Goal: Information Seeking & Learning: Learn about a topic

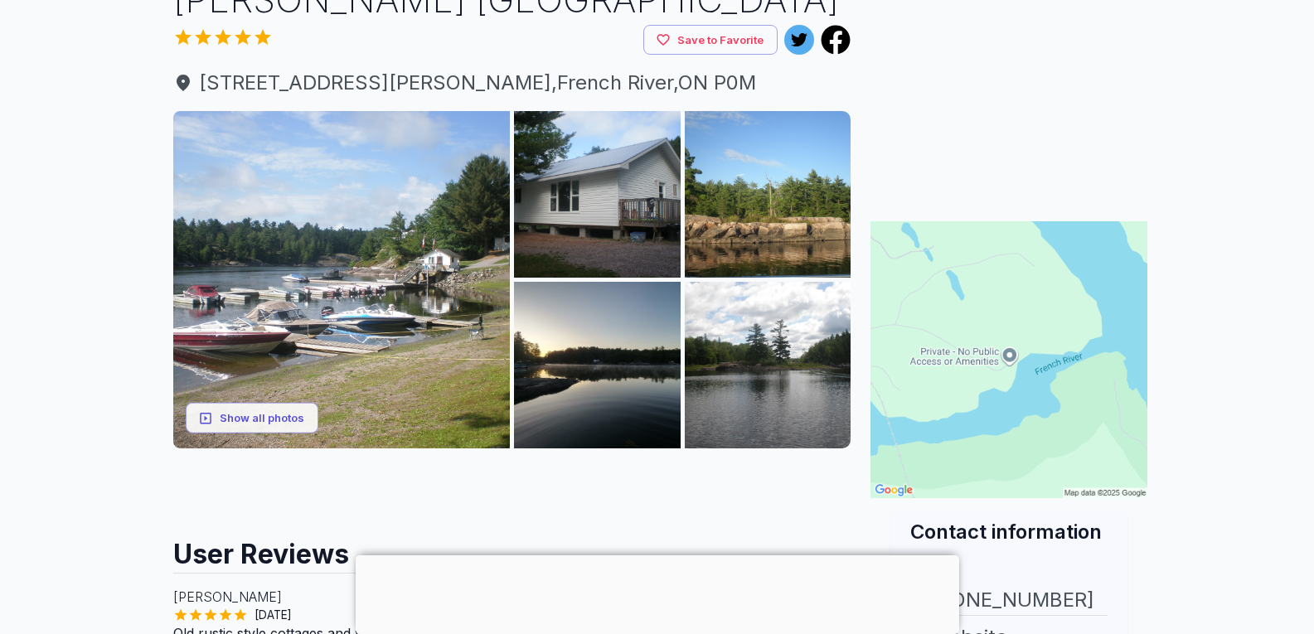
scroll to position [166, 0]
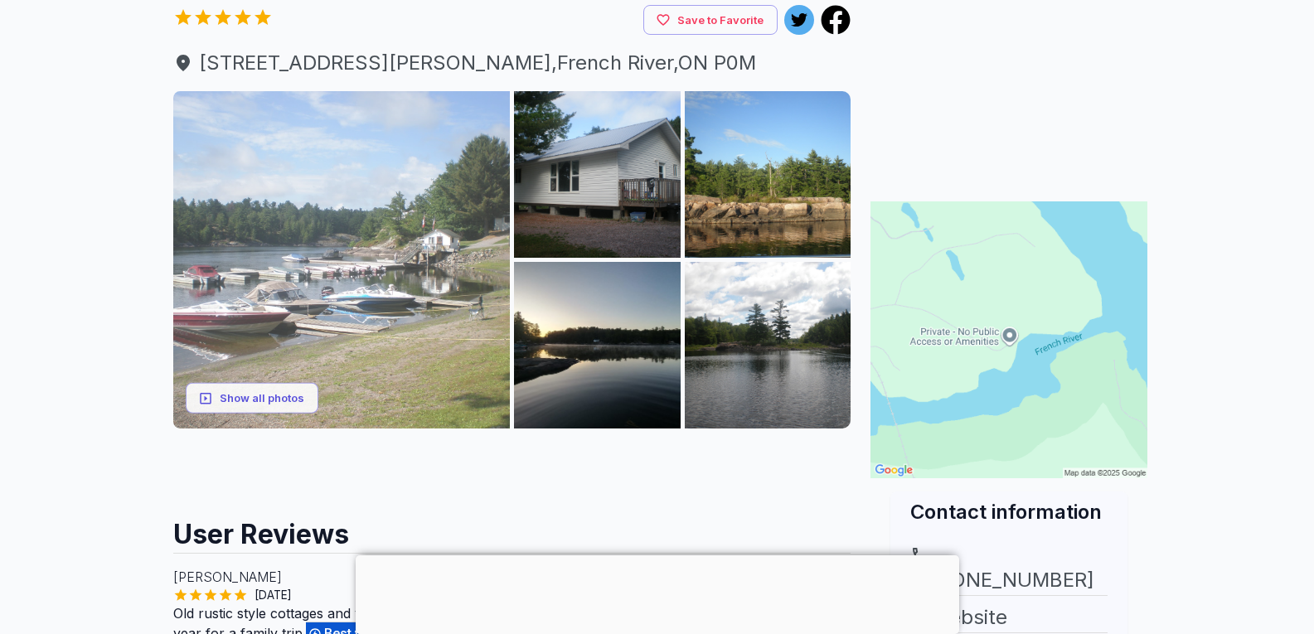
click at [416, 190] on img at bounding box center [341, 259] width 337 height 337
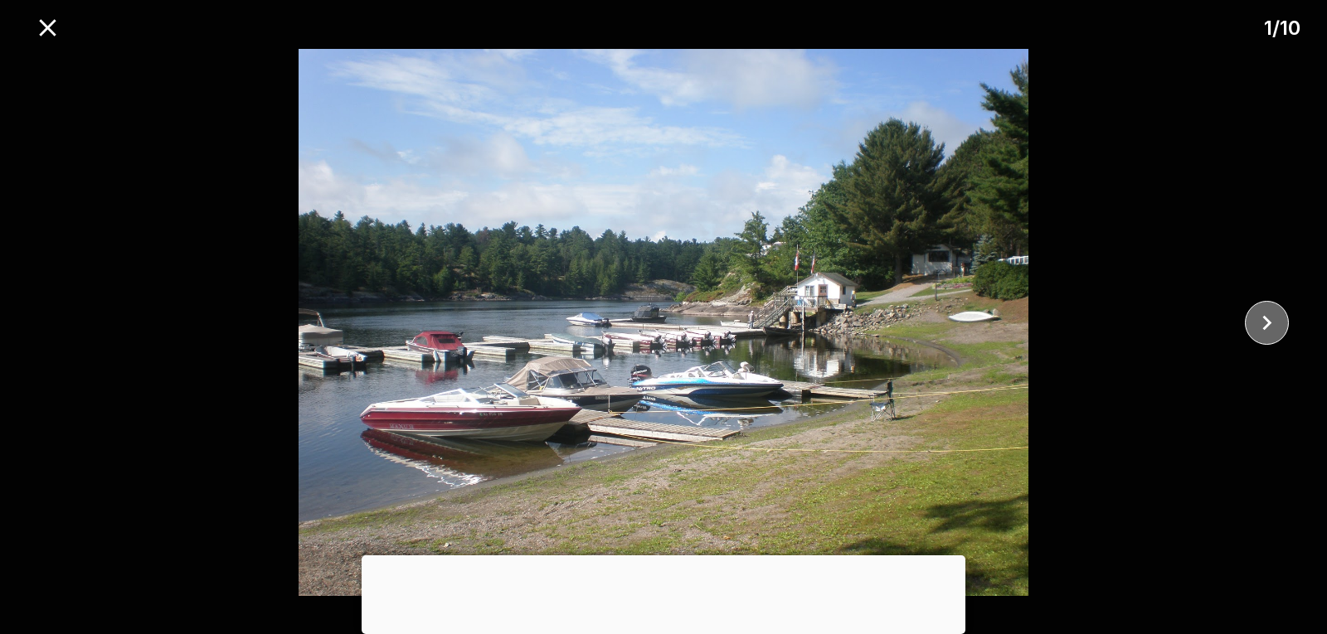
click at [1264, 313] on icon "close" at bounding box center [1266, 322] width 29 height 29
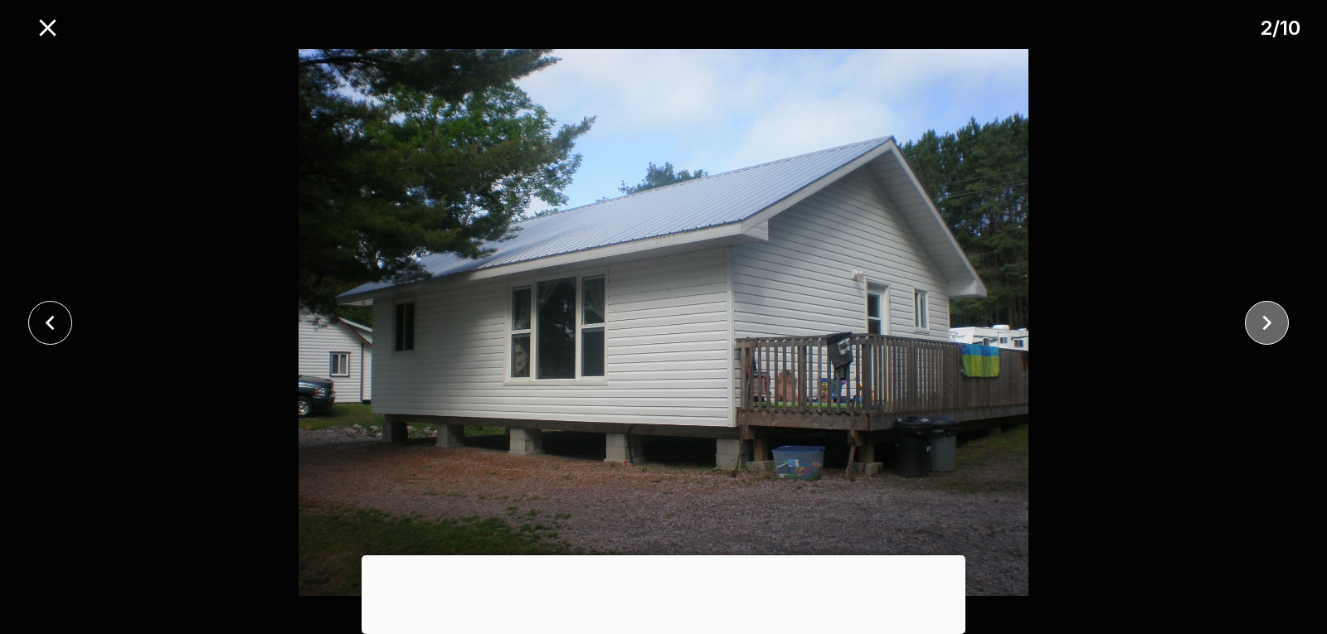
click at [1264, 313] on icon "close" at bounding box center [1266, 322] width 29 height 29
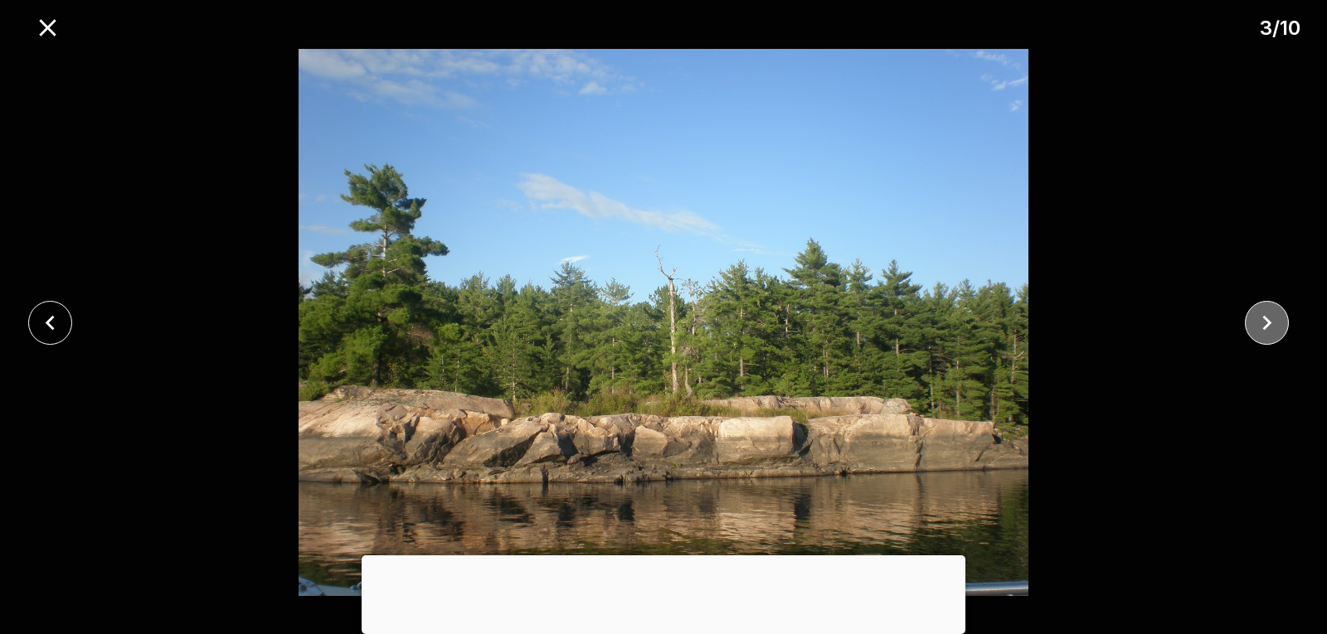
click at [1264, 313] on icon "close" at bounding box center [1266, 322] width 29 height 29
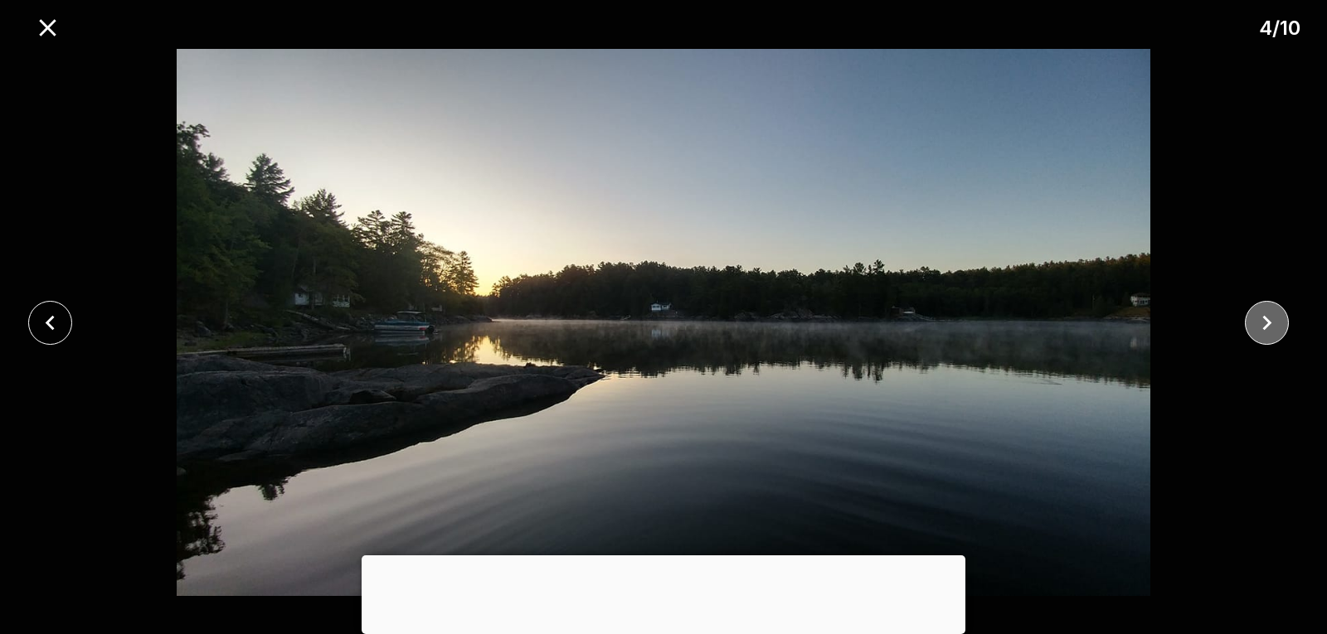
click at [1264, 313] on icon "close" at bounding box center [1266, 322] width 29 height 29
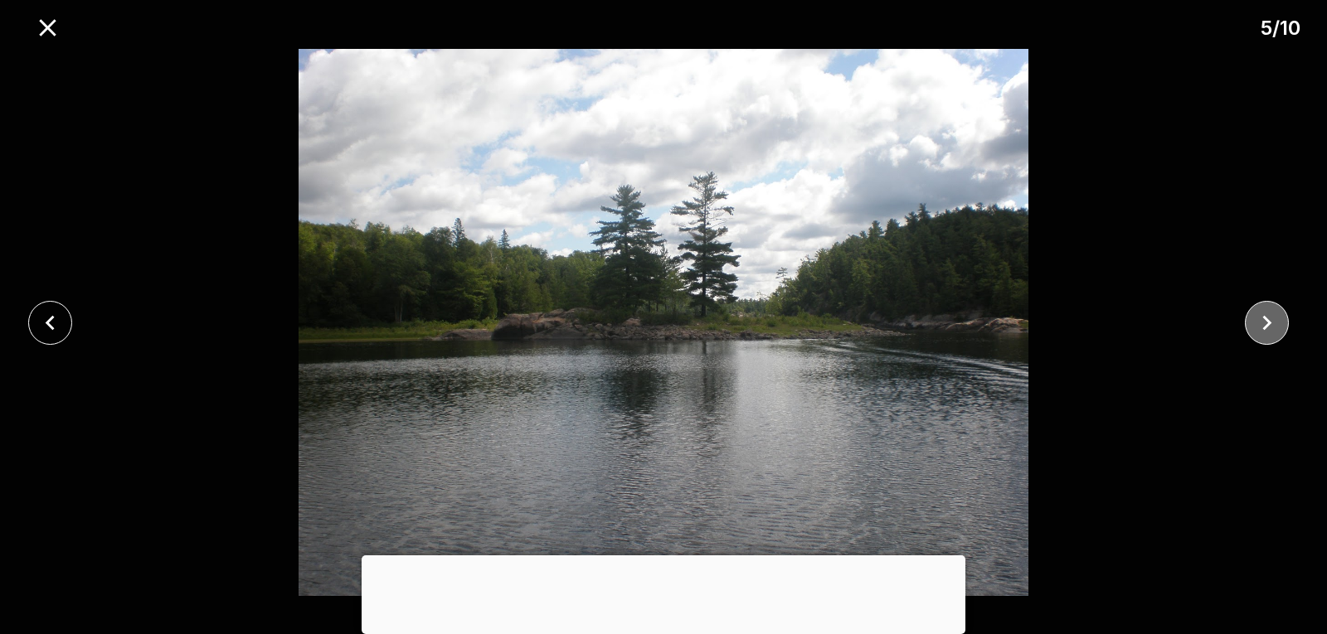
click at [1264, 313] on icon "close" at bounding box center [1266, 322] width 29 height 29
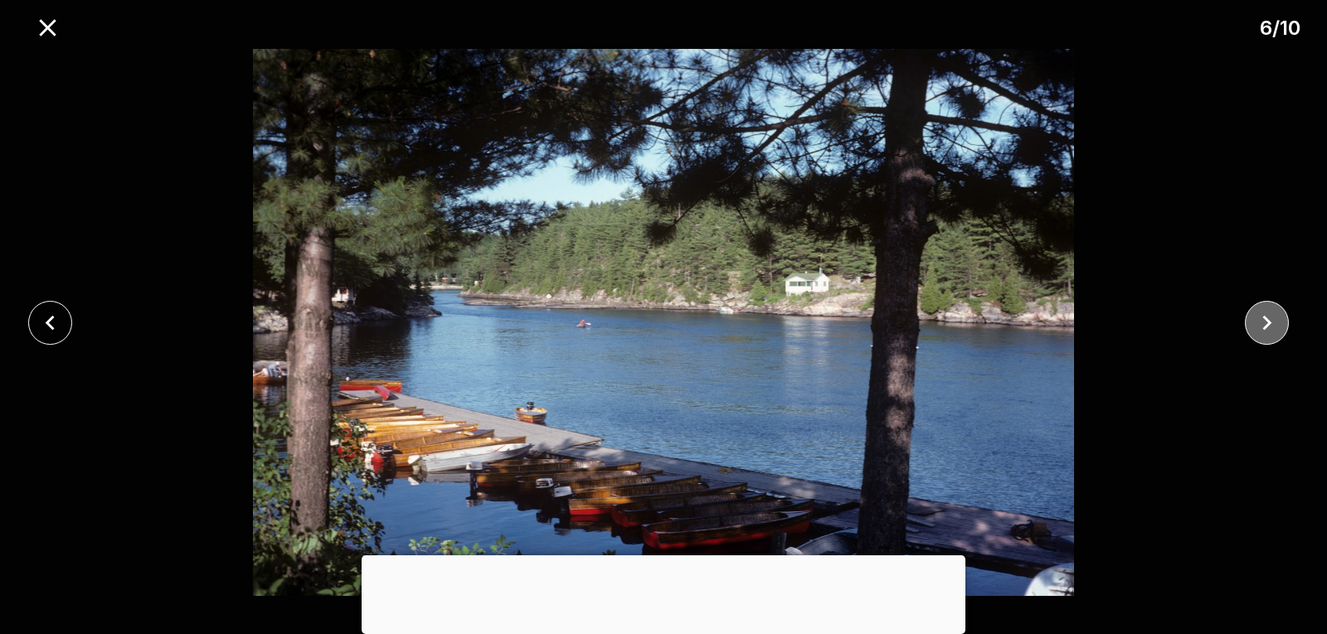
click at [1264, 313] on icon "close" at bounding box center [1266, 322] width 29 height 29
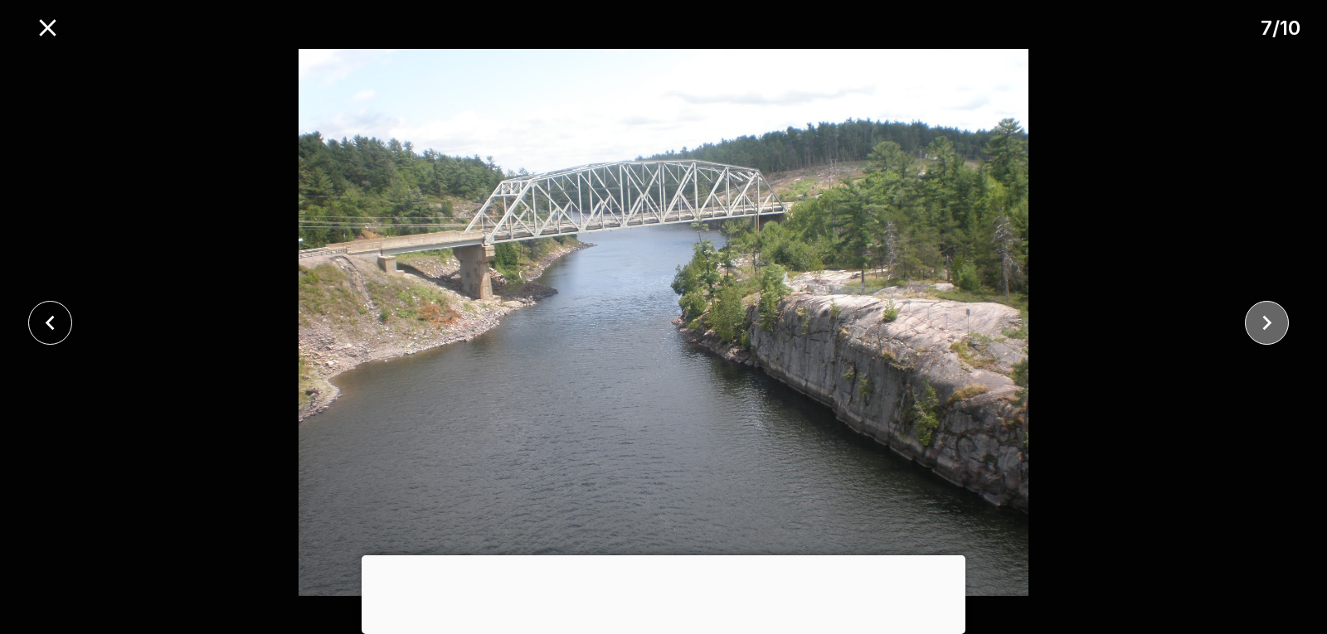
click at [1264, 313] on icon "close" at bounding box center [1266, 322] width 29 height 29
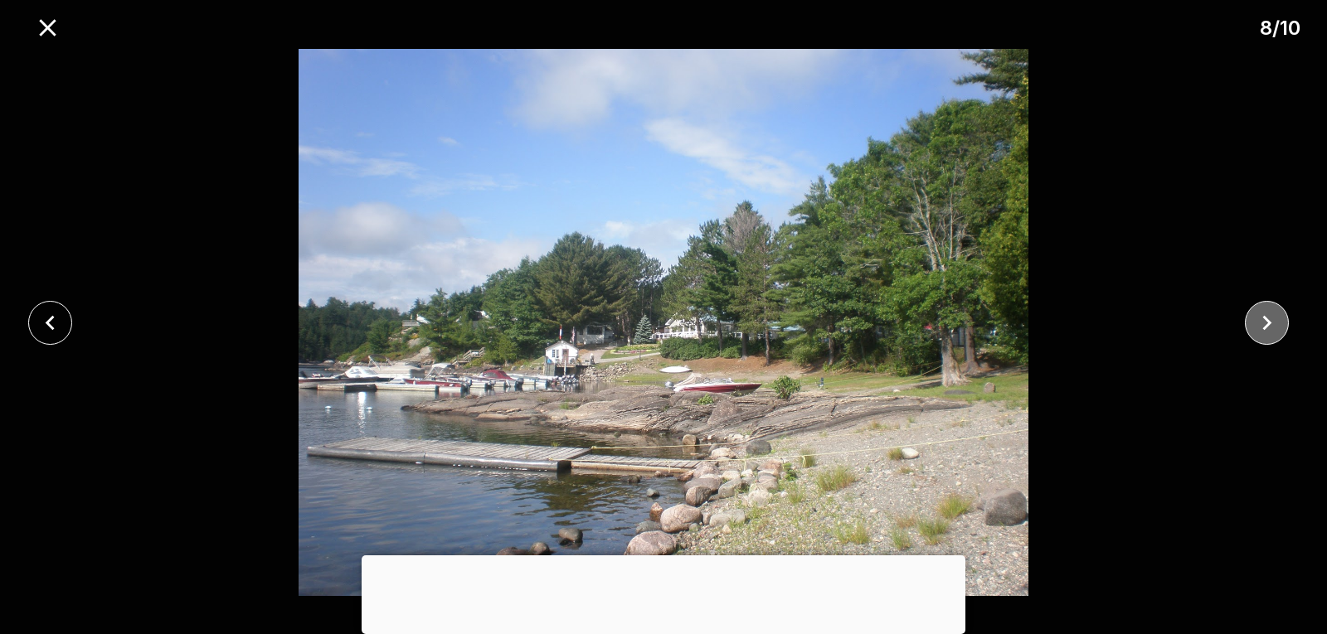
click at [1264, 313] on icon "close" at bounding box center [1266, 322] width 29 height 29
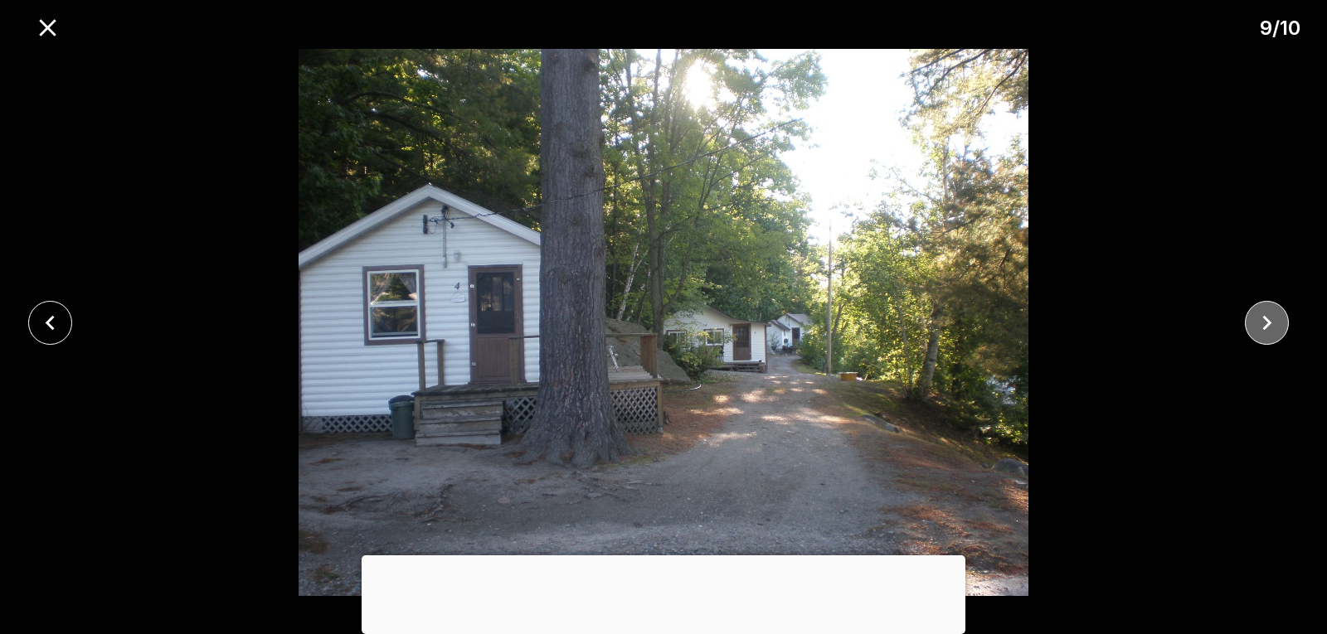
click at [1264, 313] on icon "close" at bounding box center [1266, 322] width 29 height 29
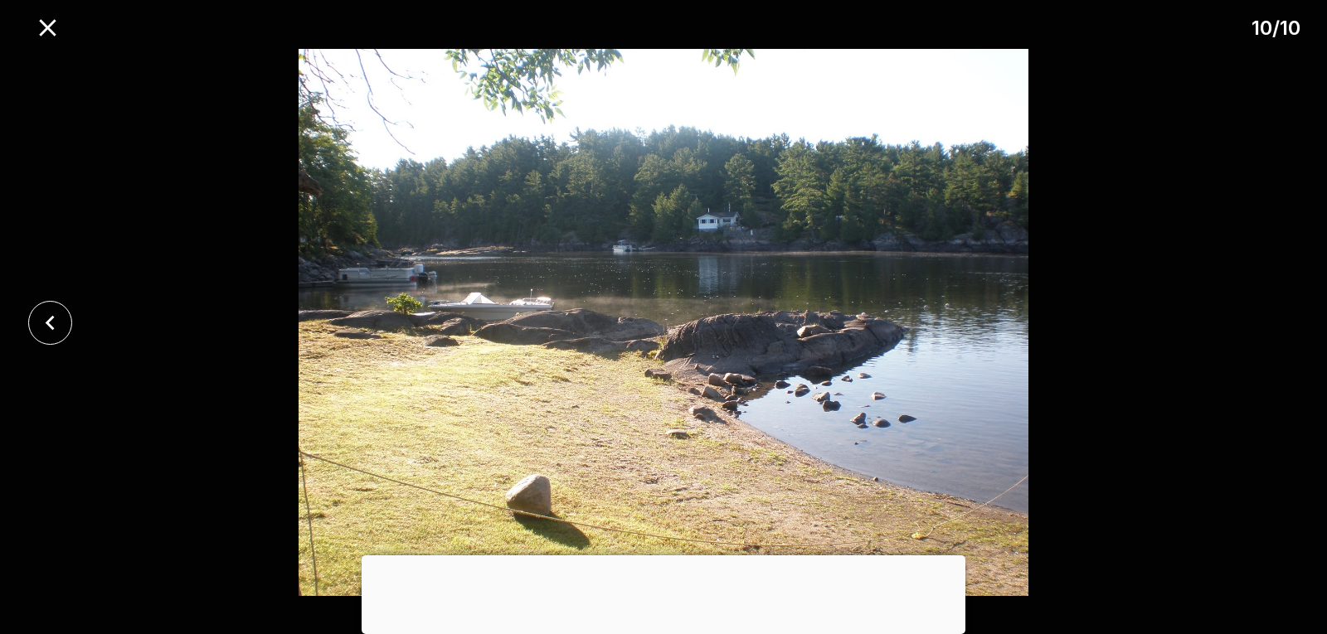
click at [1264, 313] on div at bounding box center [663, 322] width 1327 height 547
click at [46, 28] on icon "close" at bounding box center [47, 27] width 17 height 17
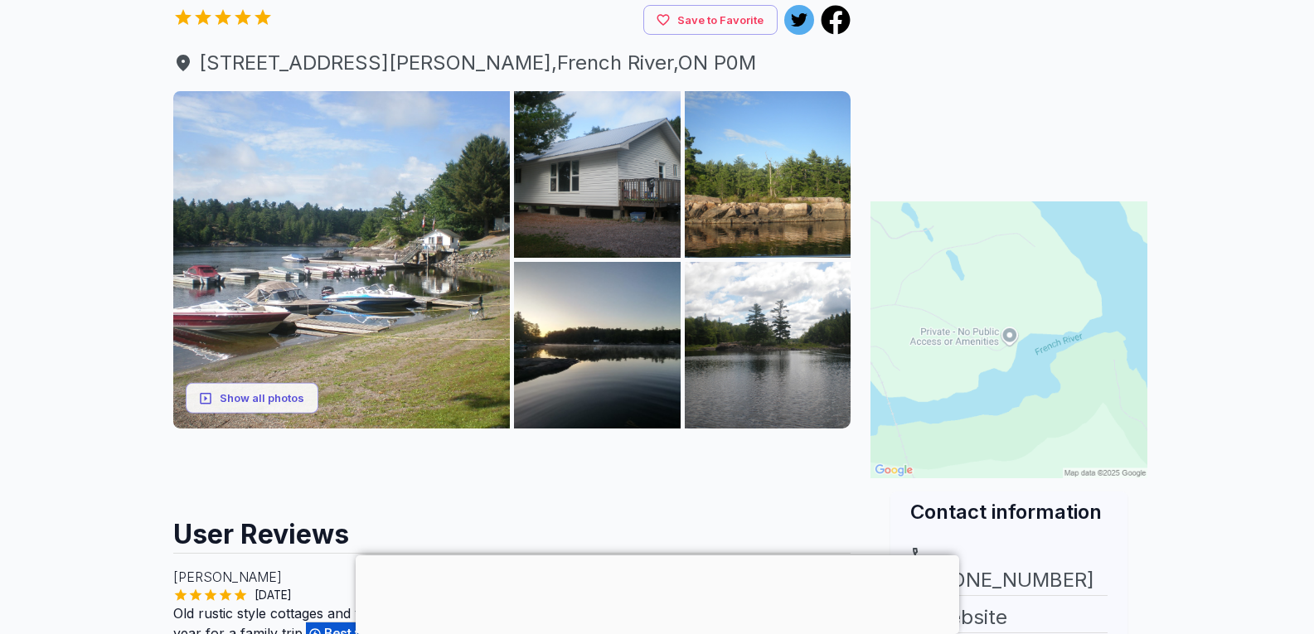
click at [973, 260] on img at bounding box center [1009, 339] width 277 height 277
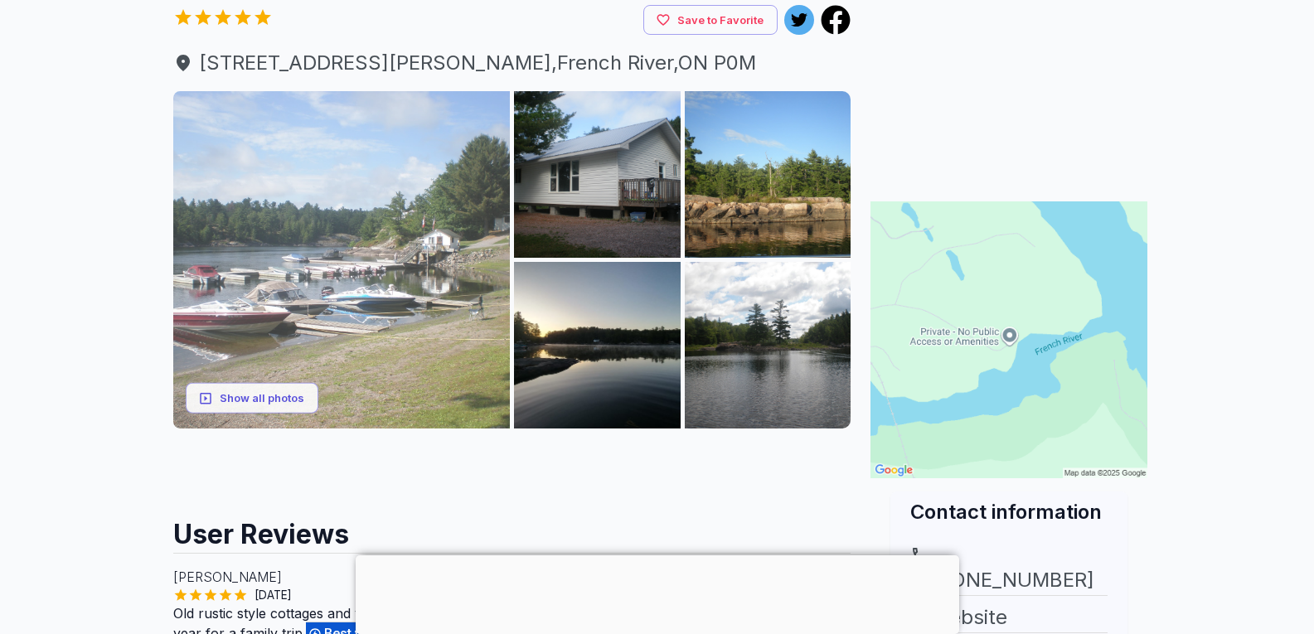
click at [315, 281] on img at bounding box center [341, 259] width 337 height 337
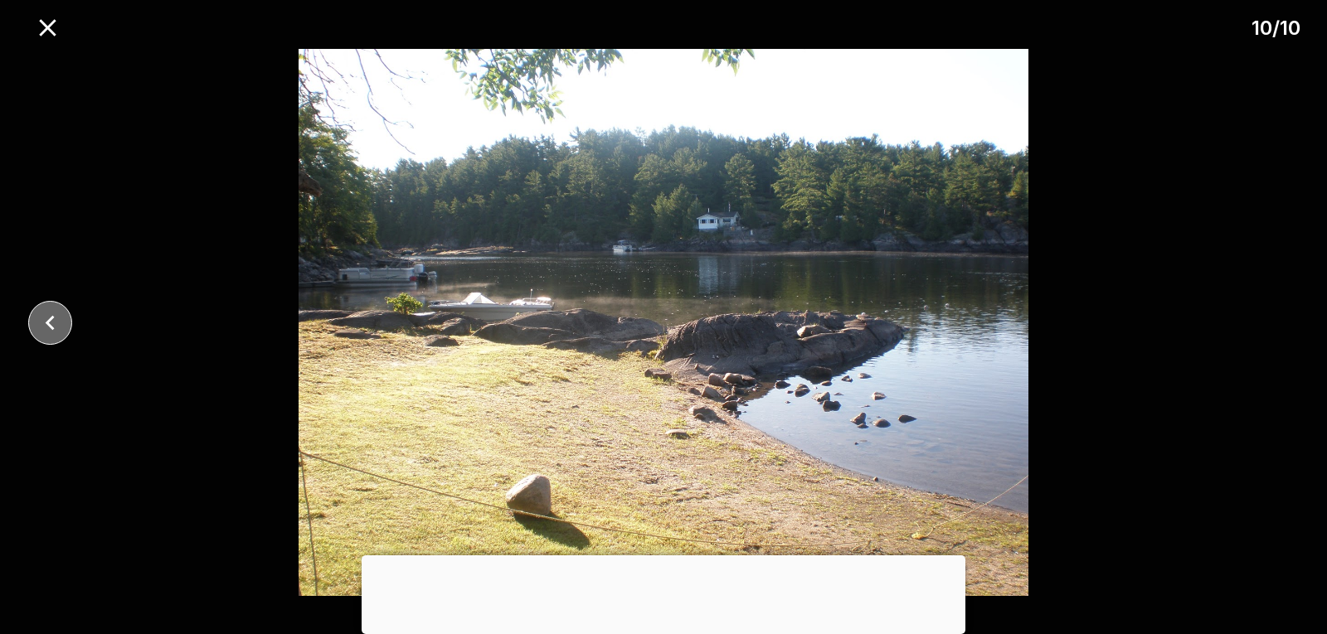
click at [48, 319] on icon "close" at bounding box center [50, 322] width 29 height 29
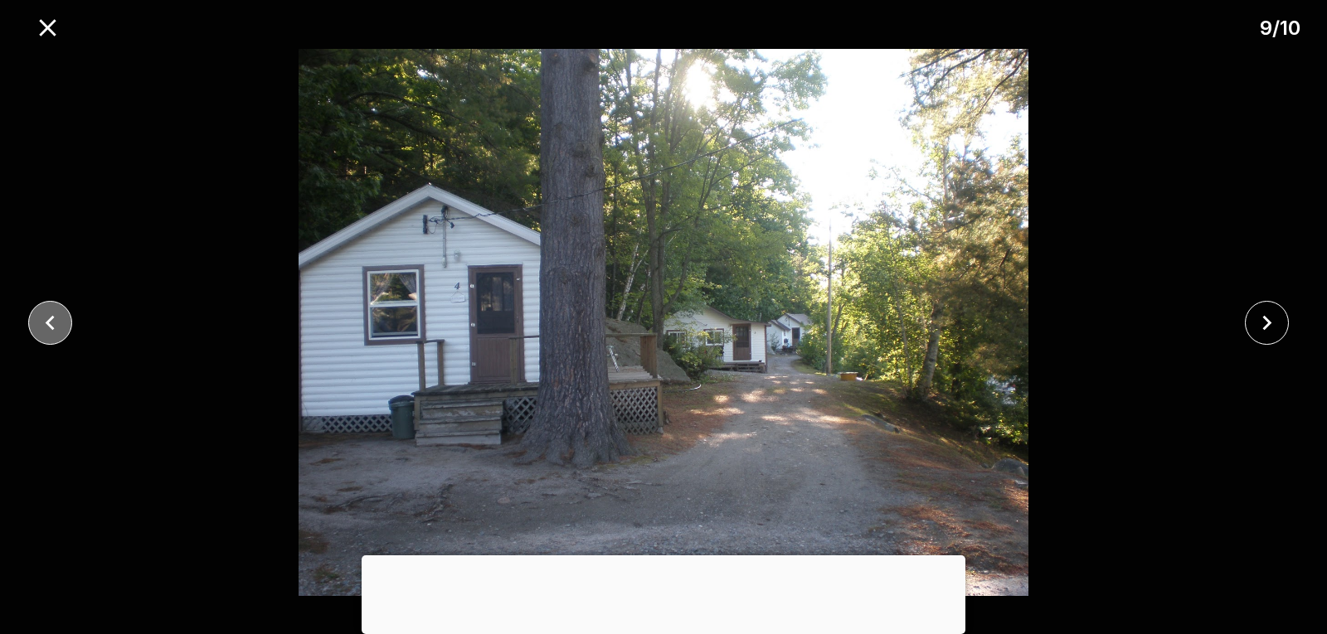
click at [48, 319] on icon "close" at bounding box center [50, 322] width 29 height 29
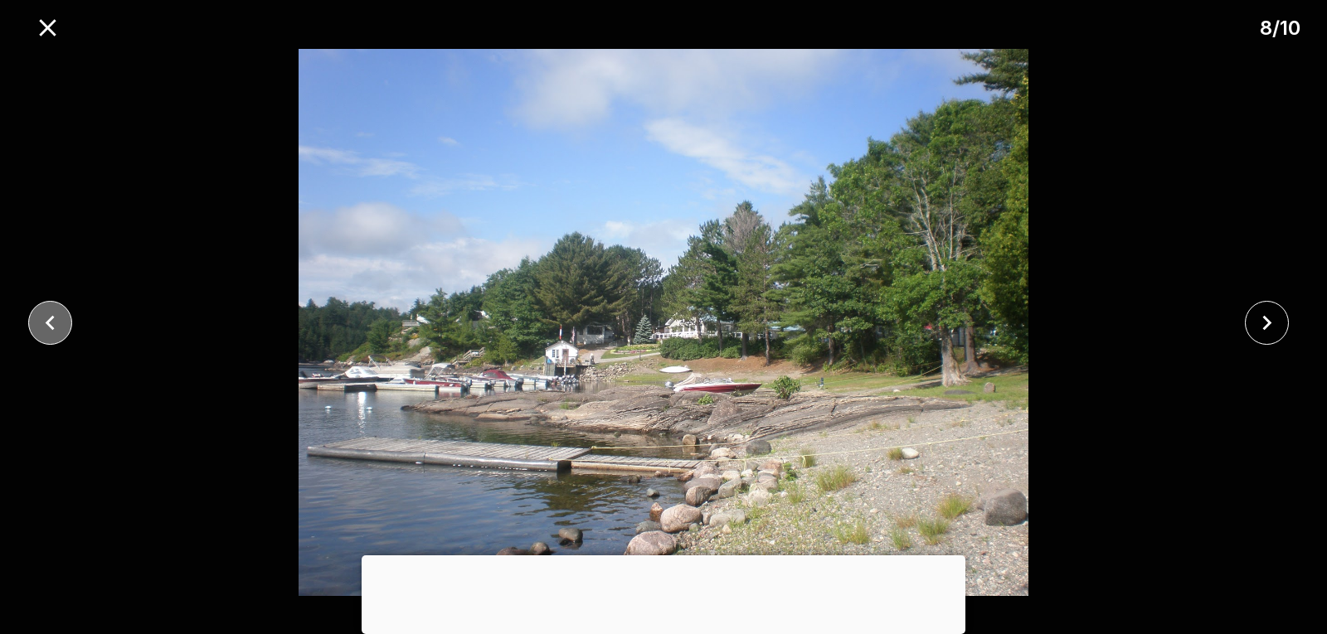
click at [48, 319] on icon "close" at bounding box center [50, 322] width 29 height 29
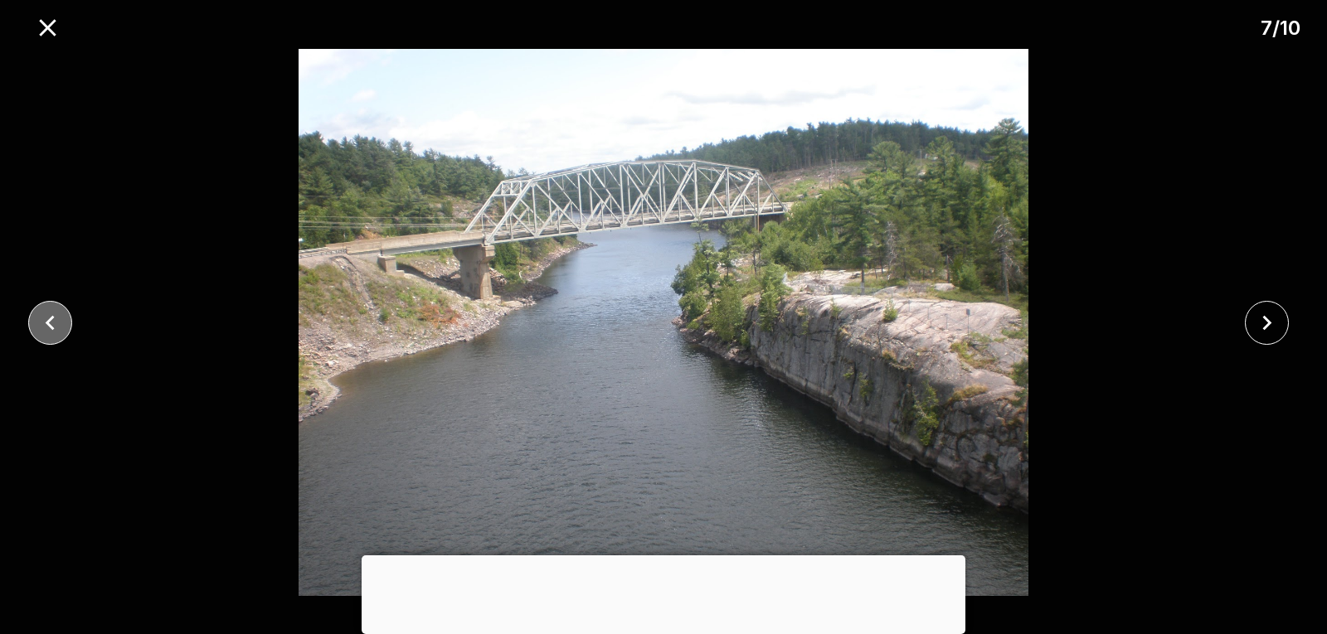
click at [48, 319] on icon "close" at bounding box center [50, 322] width 29 height 29
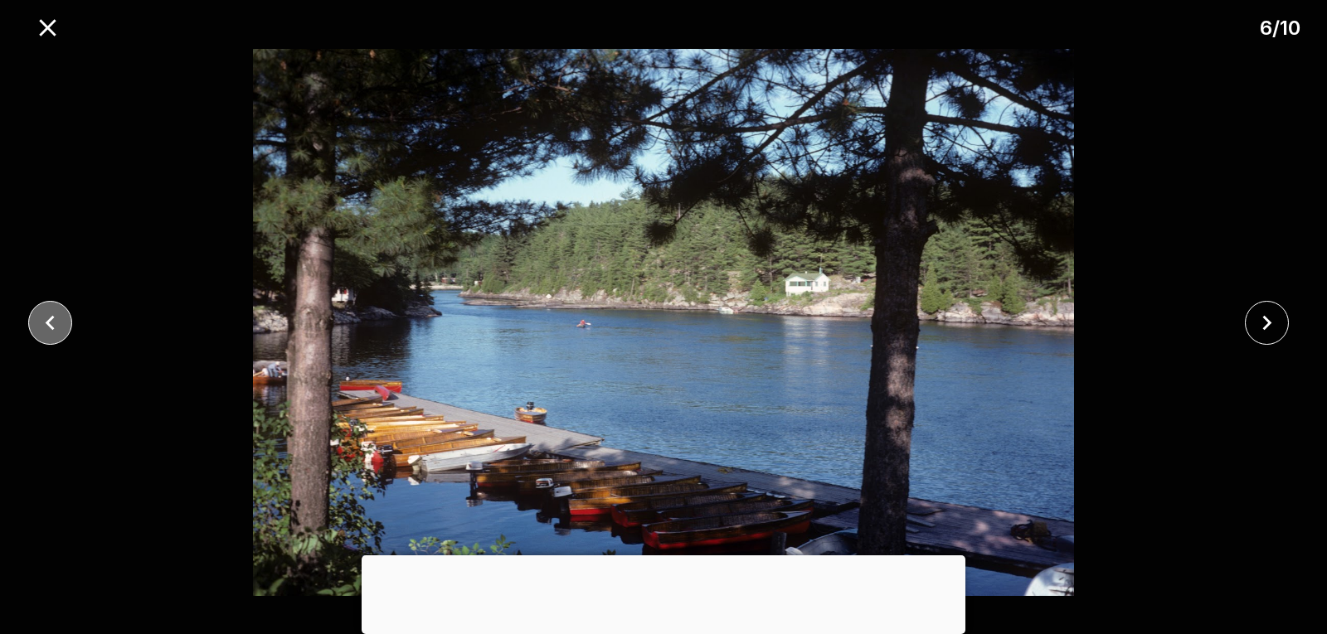
click at [48, 319] on icon "close" at bounding box center [50, 322] width 29 height 29
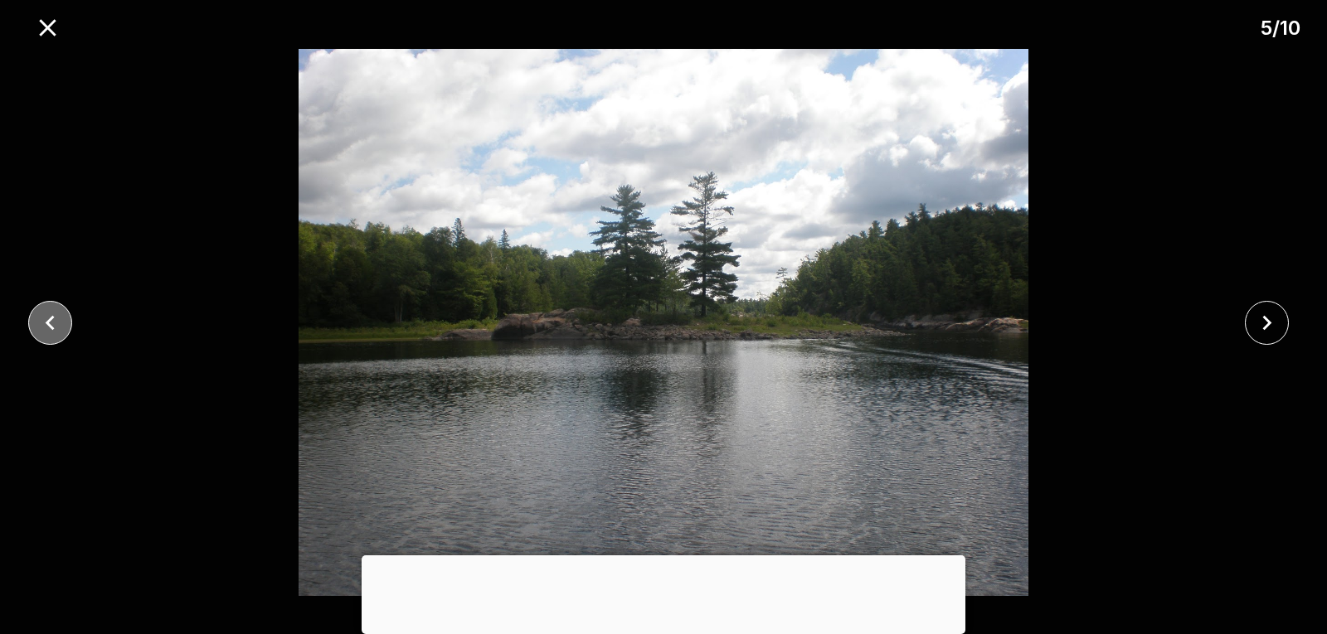
click at [48, 319] on icon "close" at bounding box center [50, 322] width 29 height 29
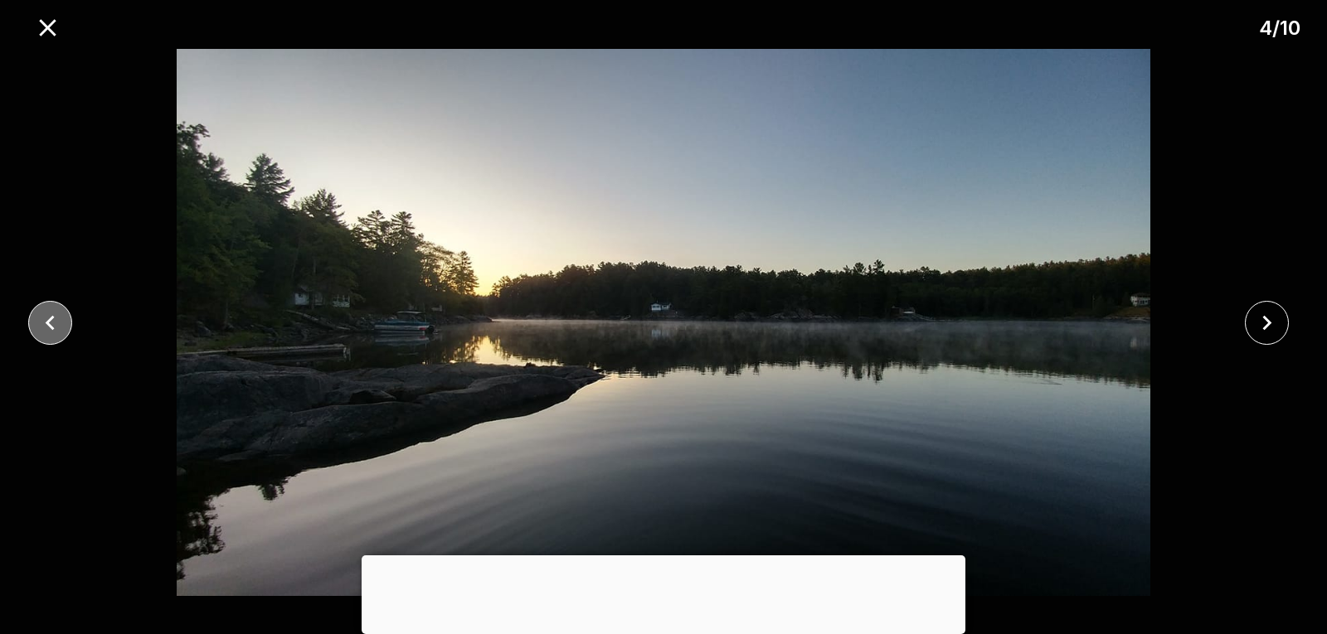
click at [48, 319] on icon "close" at bounding box center [50, 322] width 29 height 29
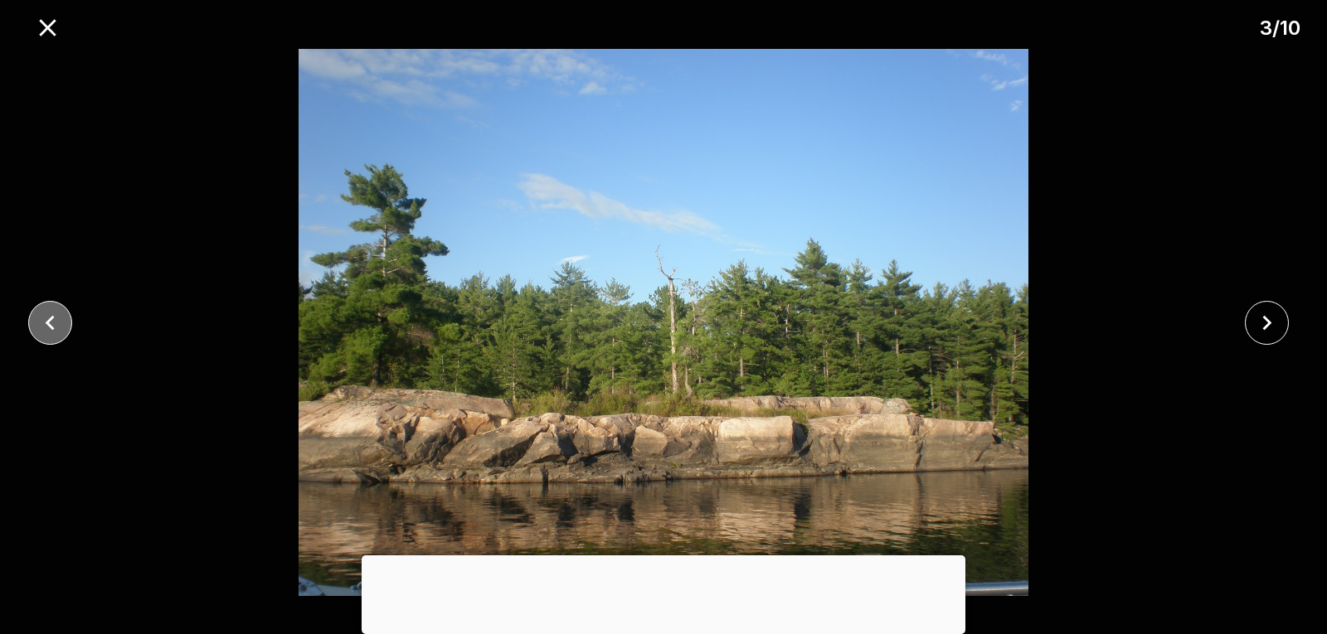
click at [48, 319] on icon "close" at bounding box center [50, 322] width 29 height 29
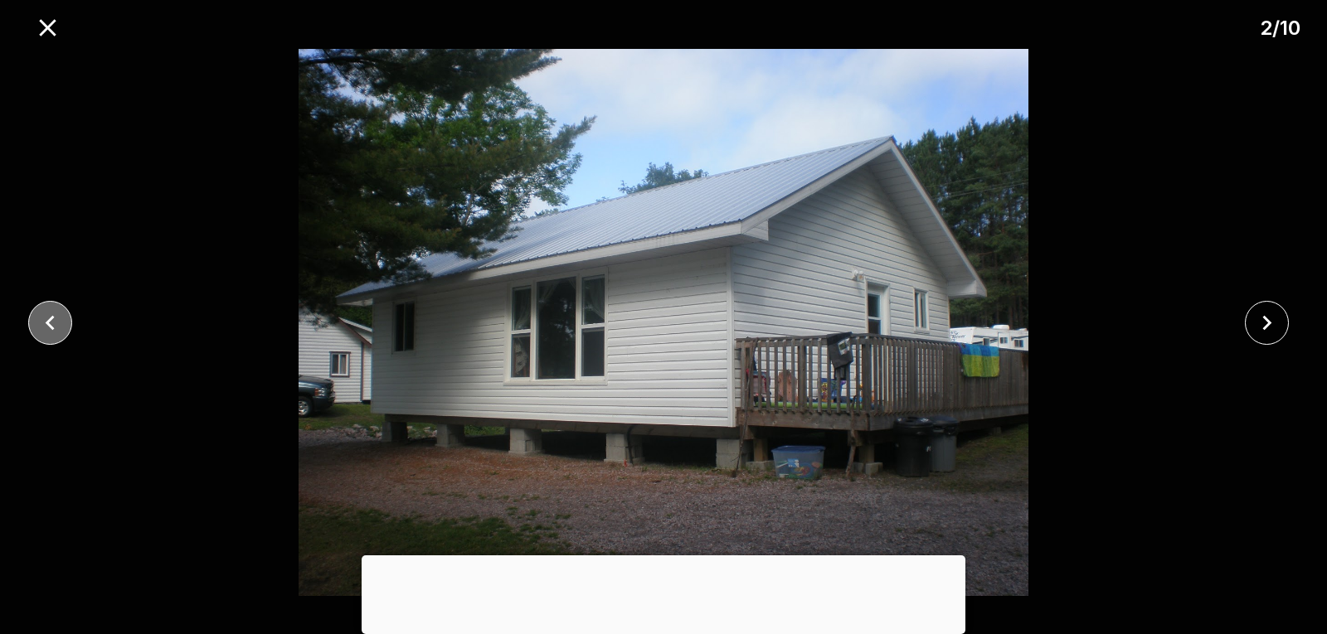
click at [48, 319] on icon "close" at bounding box center [50, 322] width 29 height 29
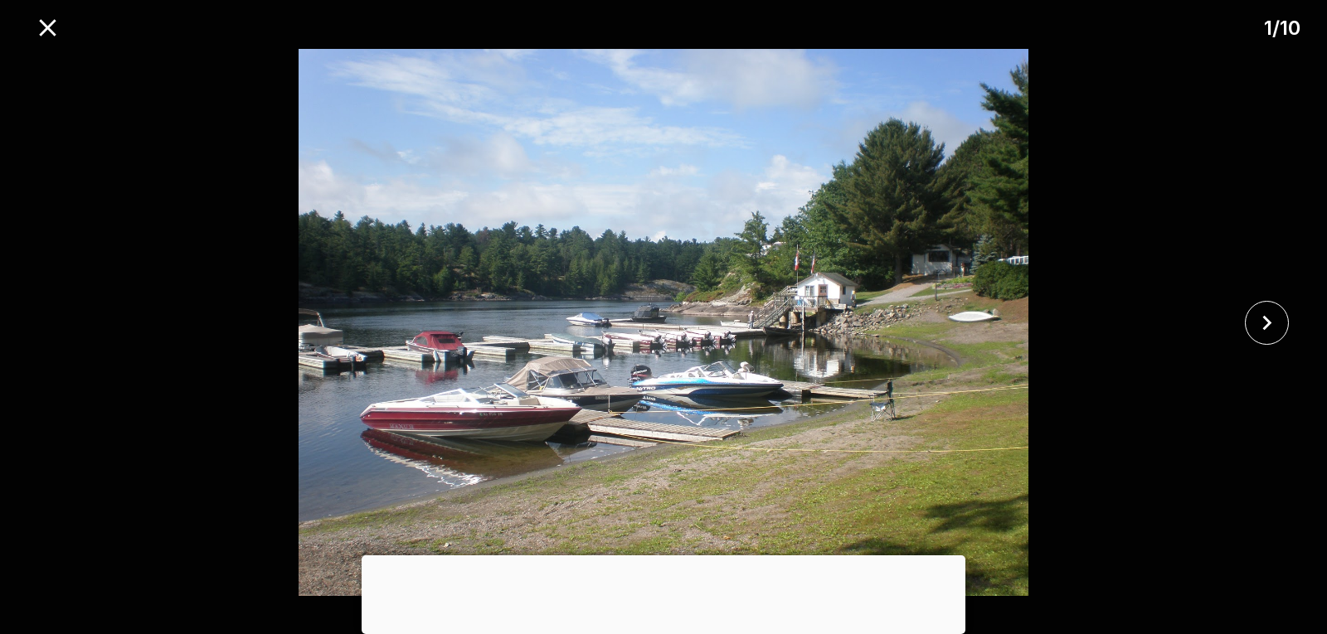
click at [48, 319] on div at bounding box center [663, 322] width 1327 height 547
click at [43, 23] on icon "close" at bounding box center [47, 27] width 17 height 17
